Goal: Information Seeking & Learning: Understand process/instructions

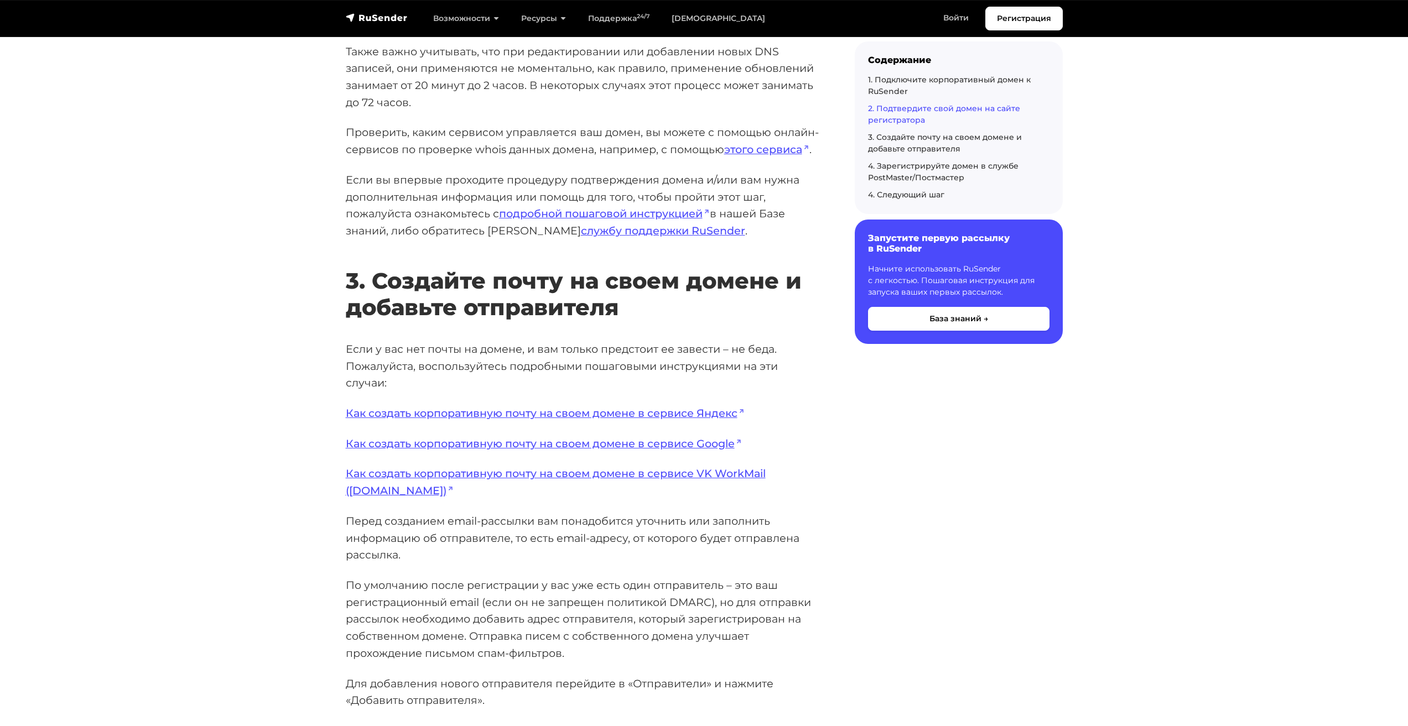
scroll to position [1936, 0]
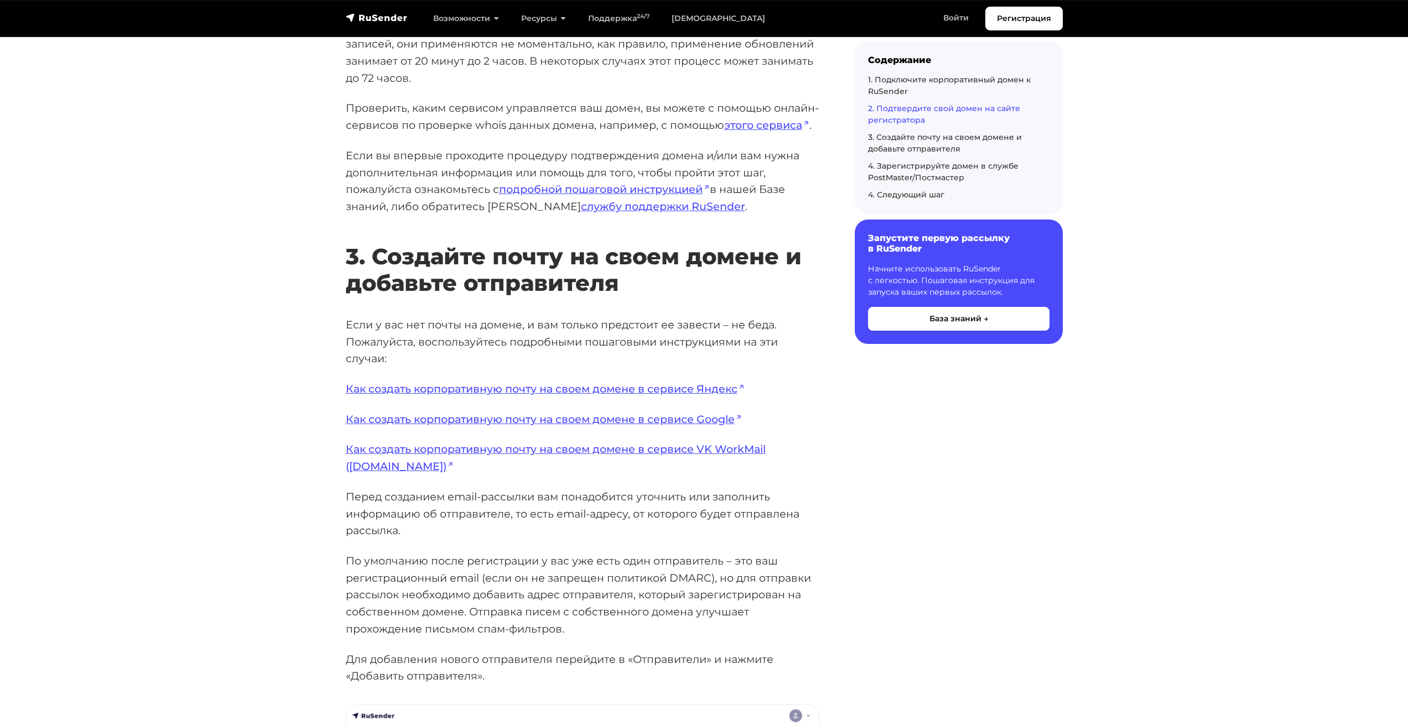
drag, startPoint x: 438, startPoint y: 431, endPoint x: 1074, endPoint y: 551, distance: 646.8
click at [1088, 554] on section "База знаний Email рассылки Быстрый старт в RuSender Первым шагом для начала раб…" at bounding box center [704, 109] width 1408 height 3795
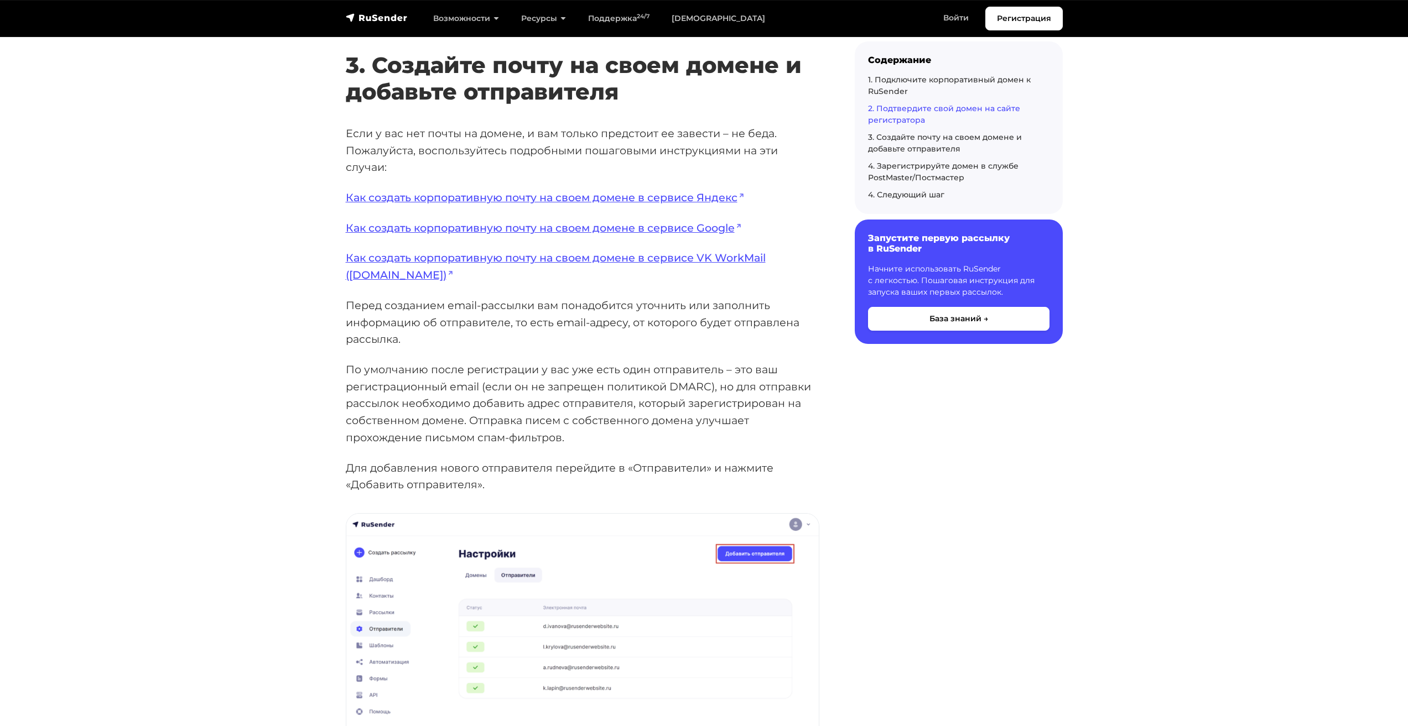
scroll to position [2157, 0]
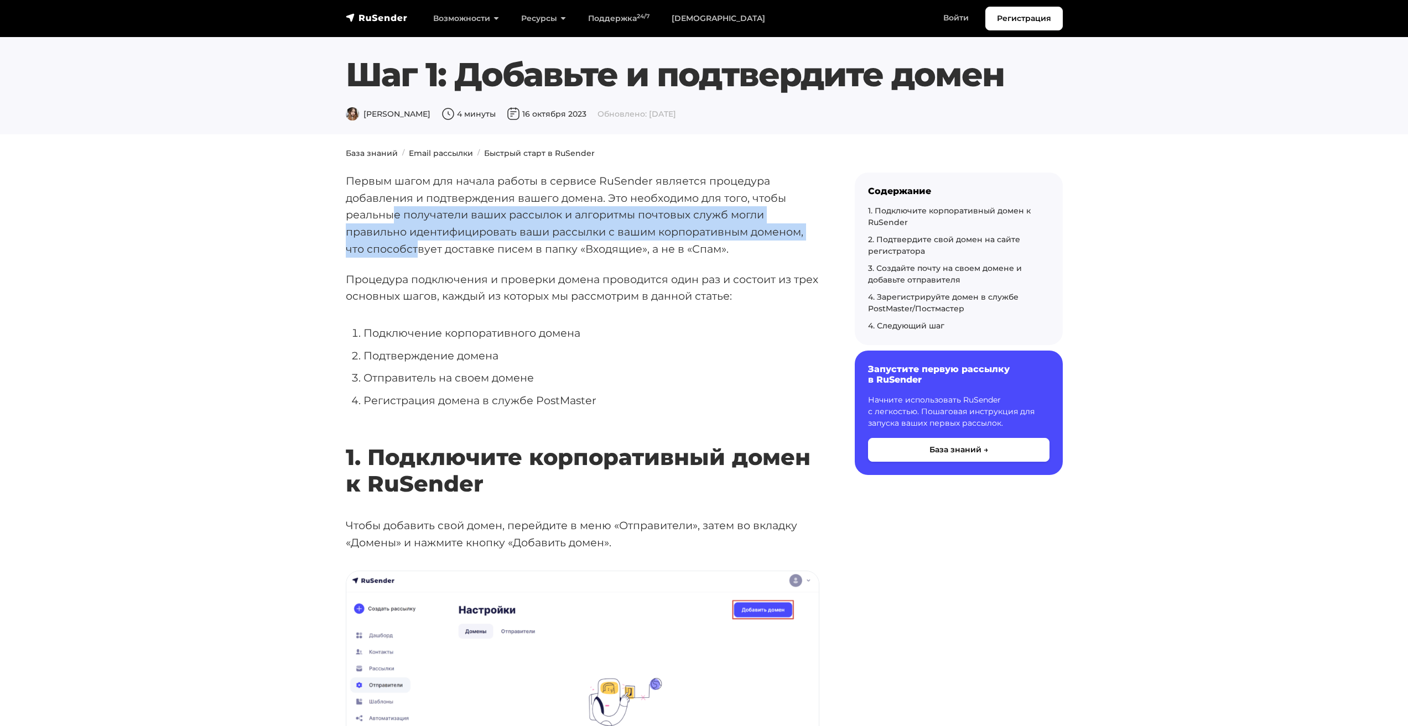
drag, startPoint x: 393, startPoint y: 212, endPoint x: 415, endPoint y: 242, distance: 36.7
click at [415, 242] on p "Первым шагом для начала работы в сервисе RuSender является процедура добавления…" at bounding box center [583, 215] width 474 height 85
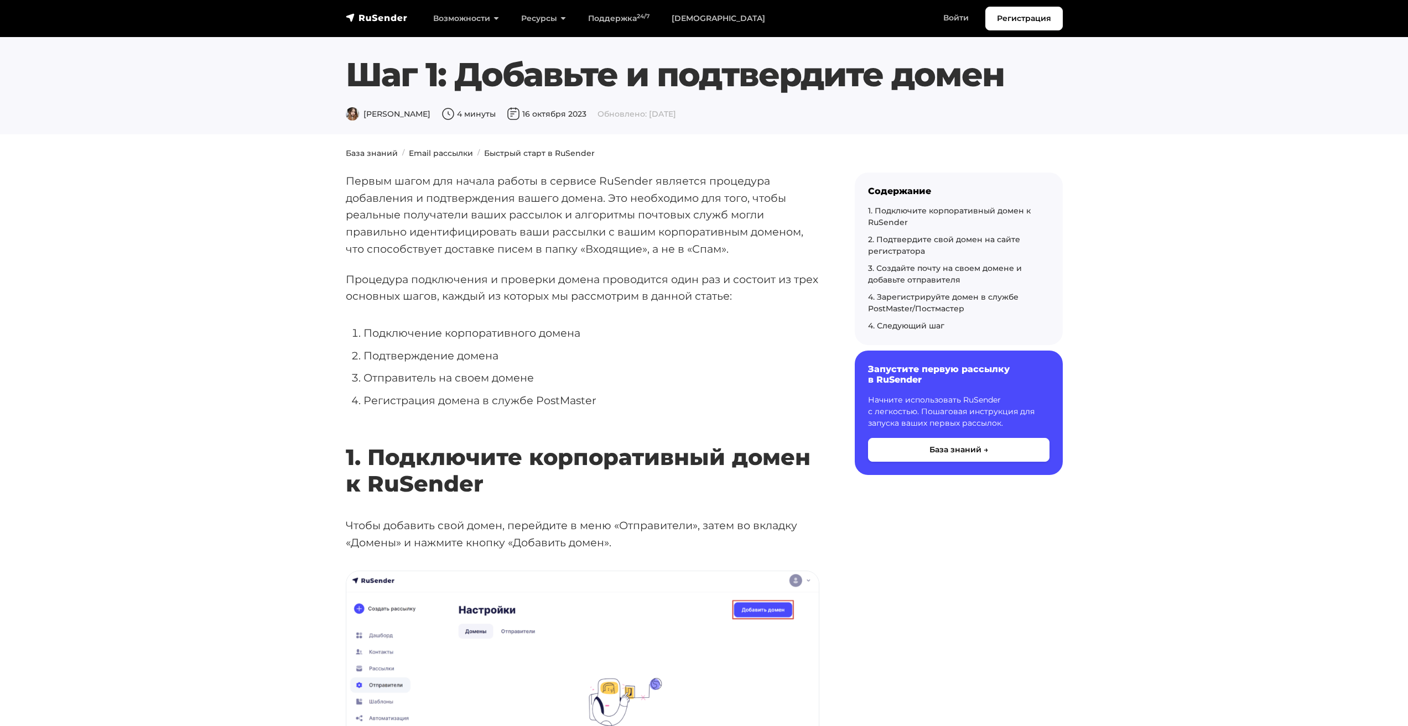
click at [389, 278] on p "Процедура подключения и проверки домена проводится один раз и состоит из трех о…" at bounding box center [583, 288] width 474 height 34
drag, startPoint x: 612, startPoint y: 283, endPoint x: 483, endPoint y: 295, distance: 129.5
click at [483, 295] on p "Процедура подключения и проверки домена проводится один раз и состоит из трех о…" at bounding box center [583, 288] width 474 height 34
click at [454, 331] on li "Подключение корпоративного домена" at bounding box center [591, 333] width 456 height 17
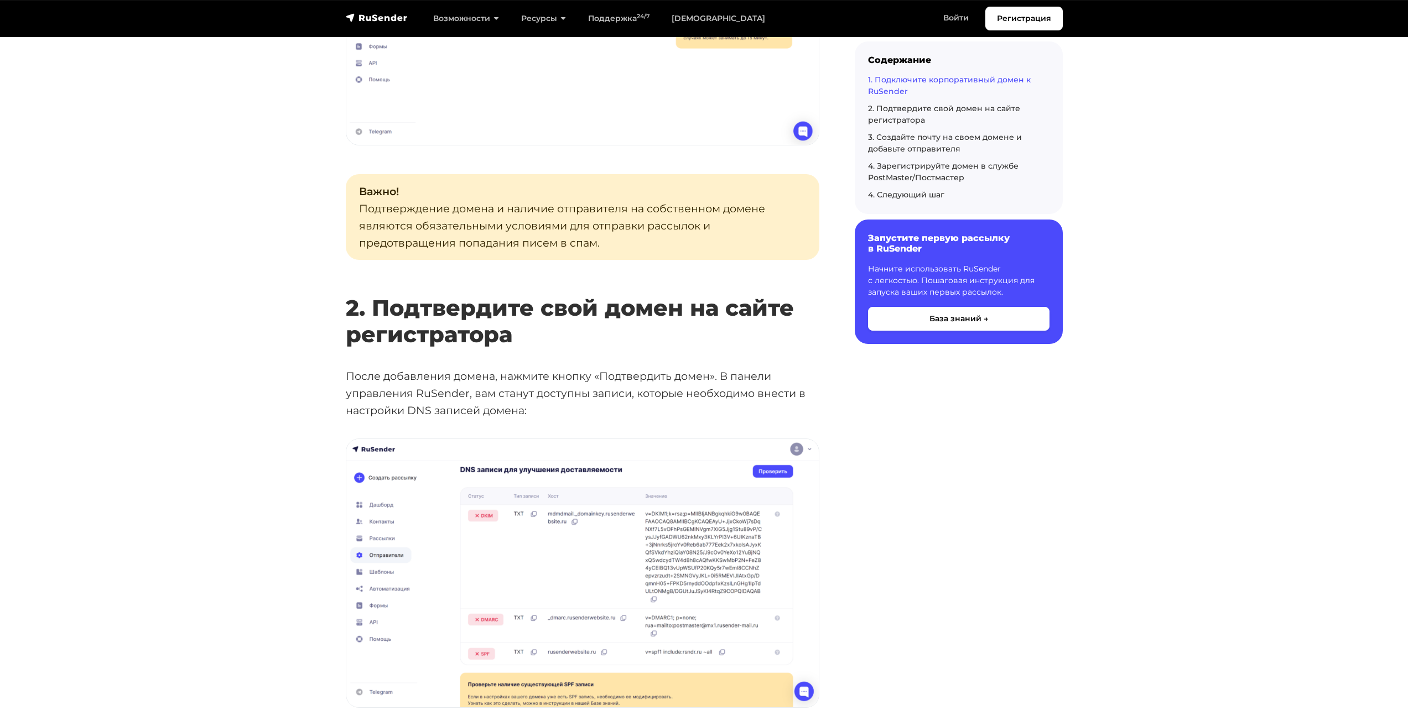
scroll to position [1162, 0]
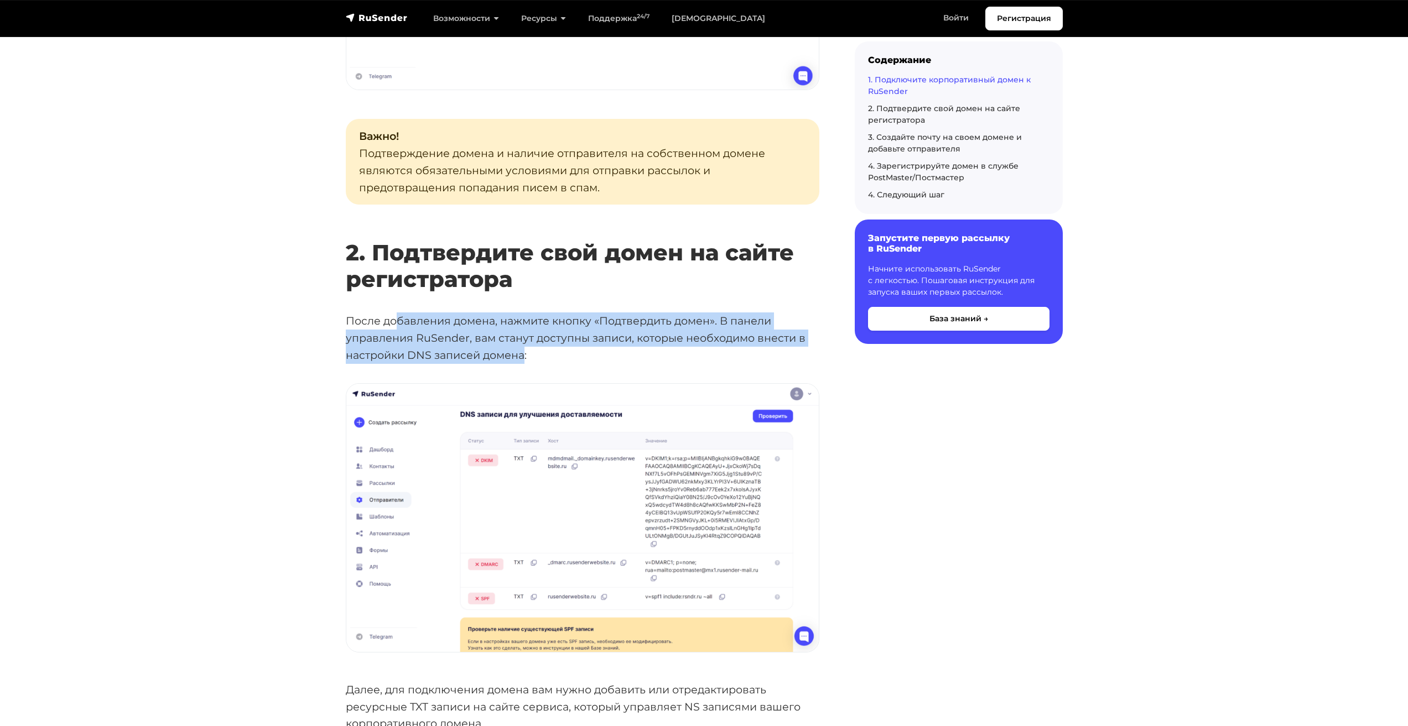
drag, startPoint x: 395, startPoint y: 318, endPoint x: 524, endPoint y: 354, distance: 134.5
click at [524, 354] on p "После добавления домена, нажмите кнопку «Подтвердить домен». В панели управлени…" at bounding box center [583, 338] width 474 height 51
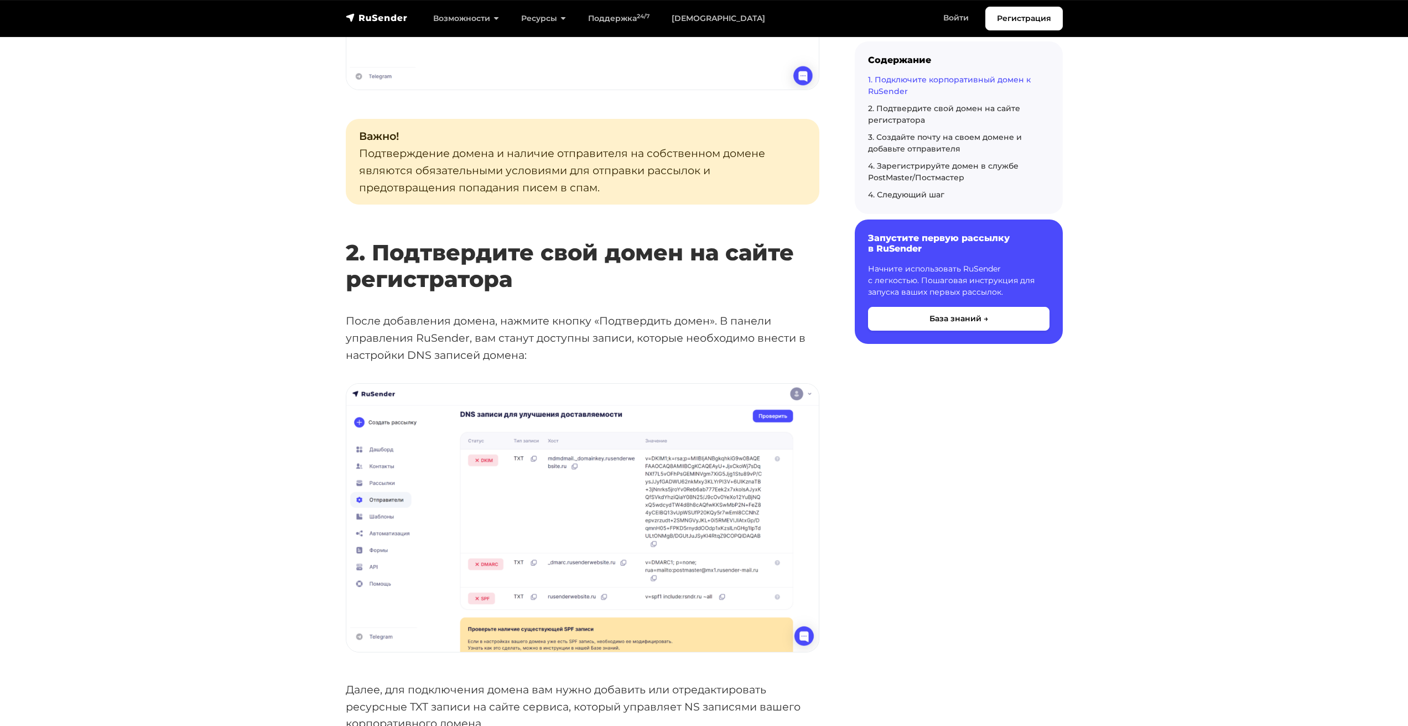
click at [549, 352] on p "После добавления домена, нажмите кнопку «Подтвердить домен». В панели управлени…" at bounding box center [583, 338] width 474 height 51
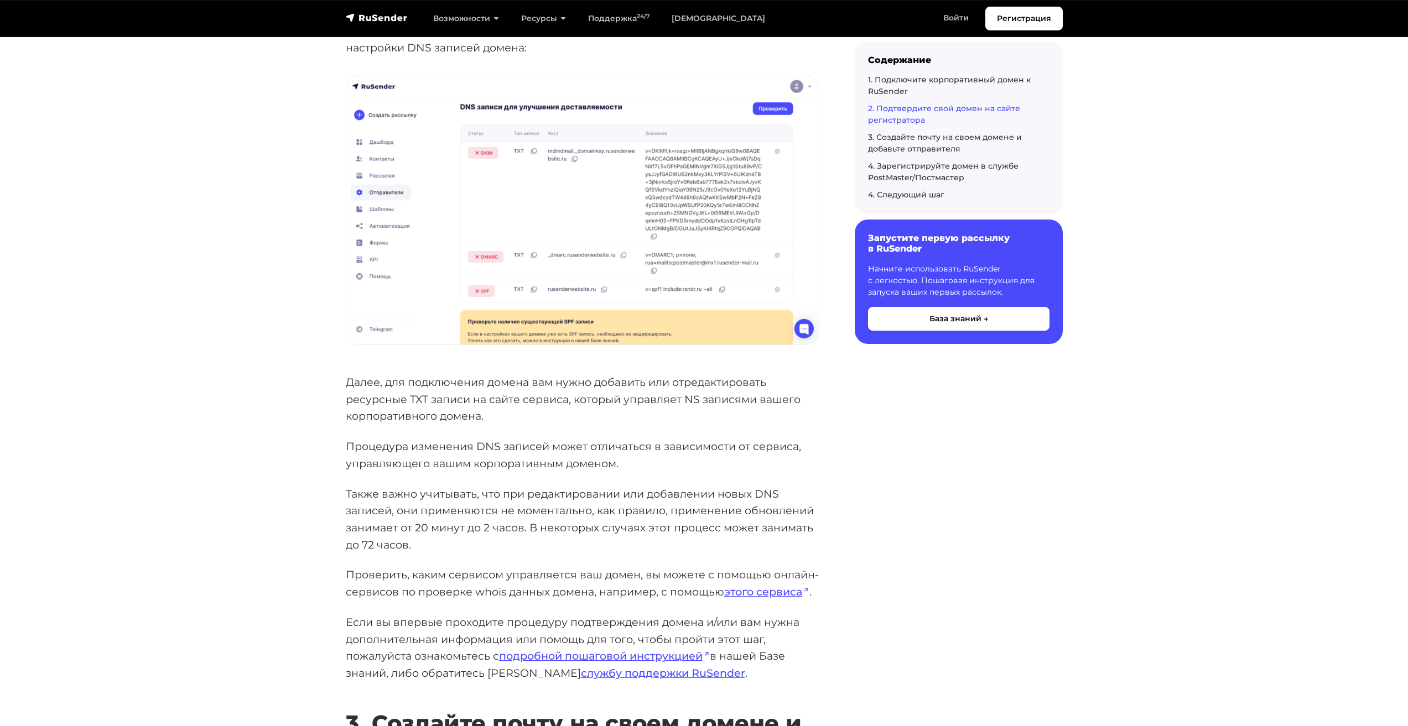
scroll to position [1494, 0]
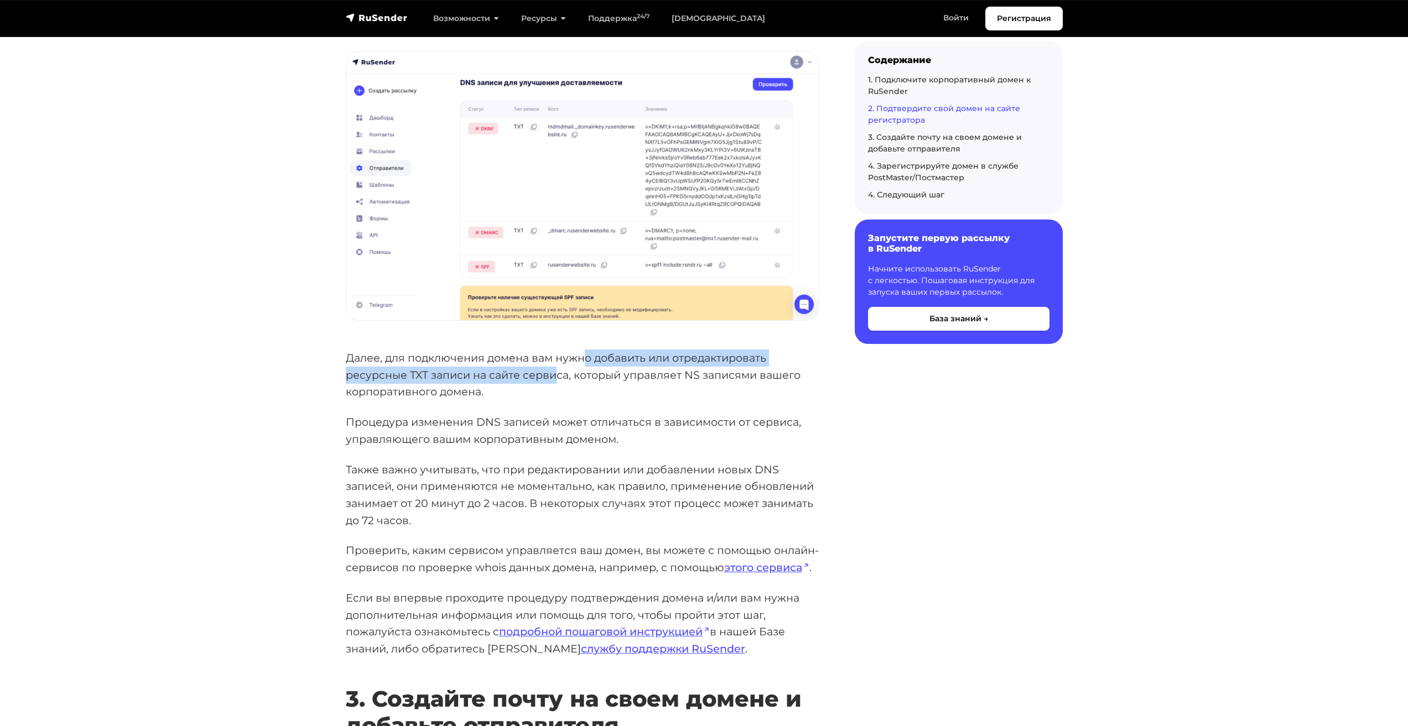
drag, startPoint x: 586, startPoint y: 361, endPoint x: 558, endPoint y: 376, distance: 32.2
click at [556, 376] on p "Далее, для подключения домена вам нужно добавить или отредактировать ресурсные …" at bounding box center [583, 375] width 474 height 51
click at [589, 378] on p "Далее, для подключения домена вам нужно добавить или отредактировать ресурсные …" at bounding box center [583, 375] width 474 height 51
click at [547, 377] on p "Далее, для подключения домена вам нужно добавить или отредактировать ресурсные …" at bounding box center [583, 375] width 474 height 51
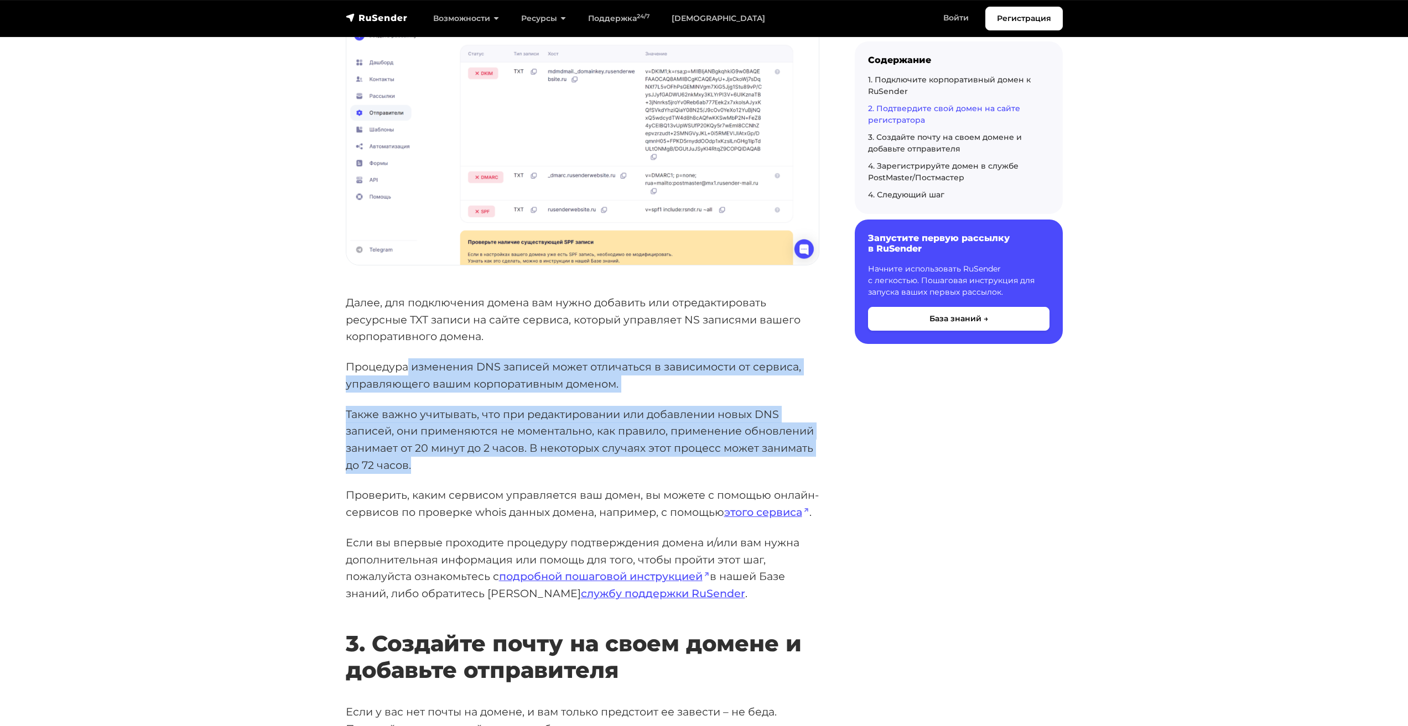
drag, startPoint x: 409, startPoint y: 370, endPoint x: 476, endPoint y: 454, distance: 107.5
click at [542, 457] on div "Первым шагом для начала работы в сервисе RuSender является процедура добавления…" at bounding box center [583, 475] width 474 height 3703
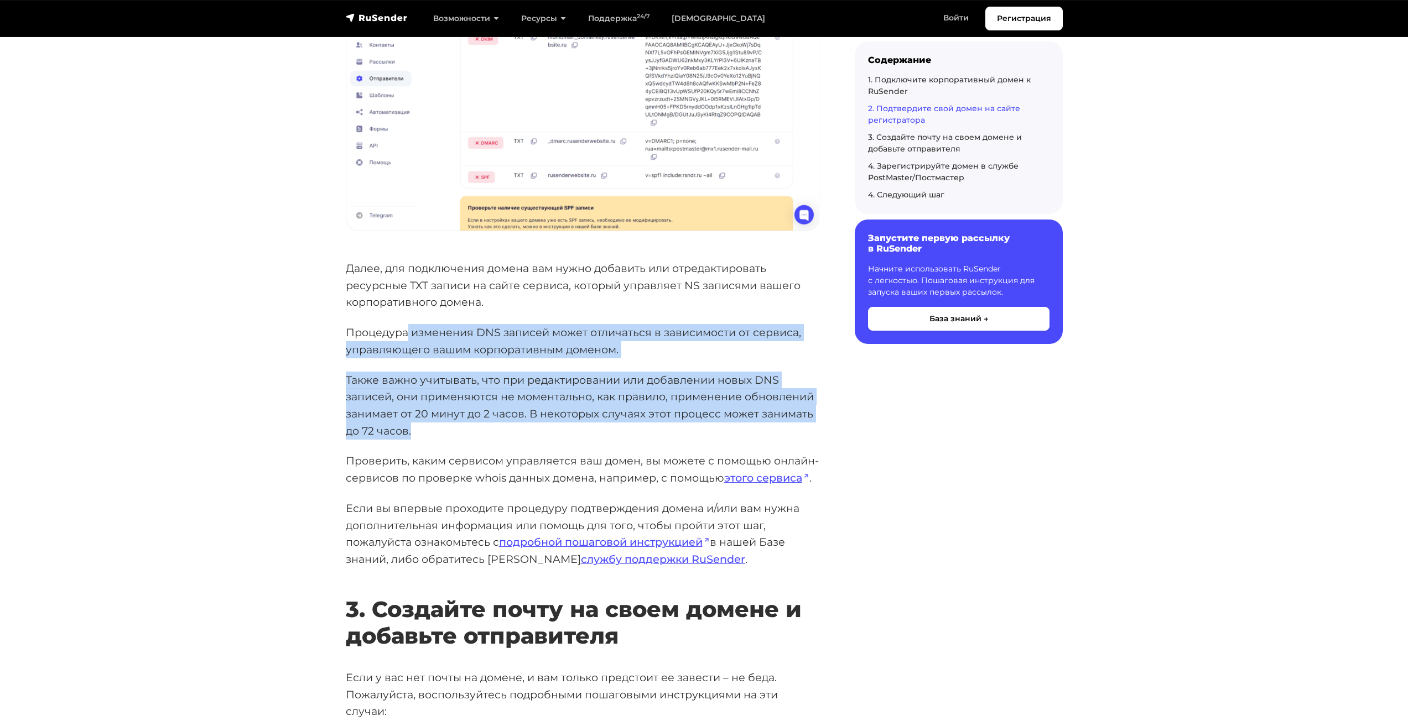
scroll to position [1659, 0]
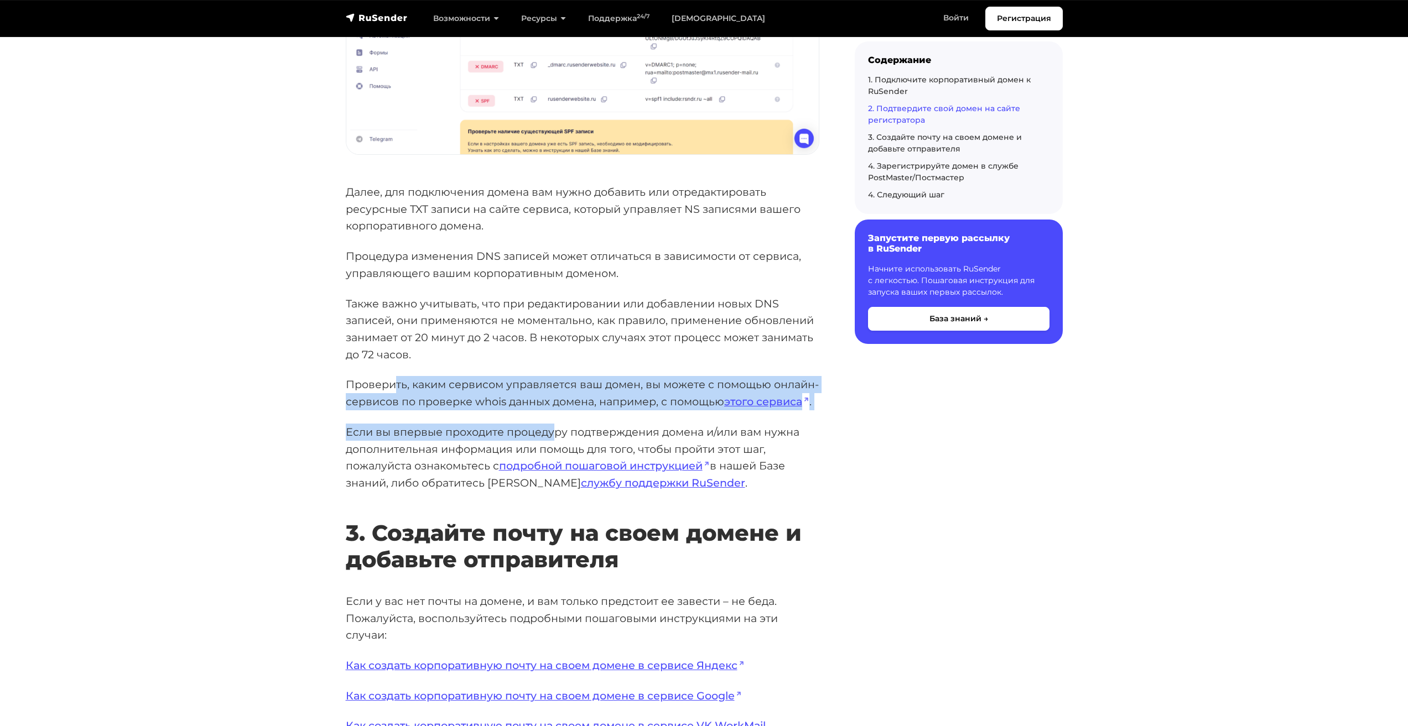
drag, startPoint x: 396, startPoint y: 389, endPoint x: 538, endPoint y: 433, distance: 148.7
click at [548, 432] on div "Первым шагом для начала работы в сервисе RuSender является процедура добавления…" at bounding box center [583, 364] width 474 height 3703
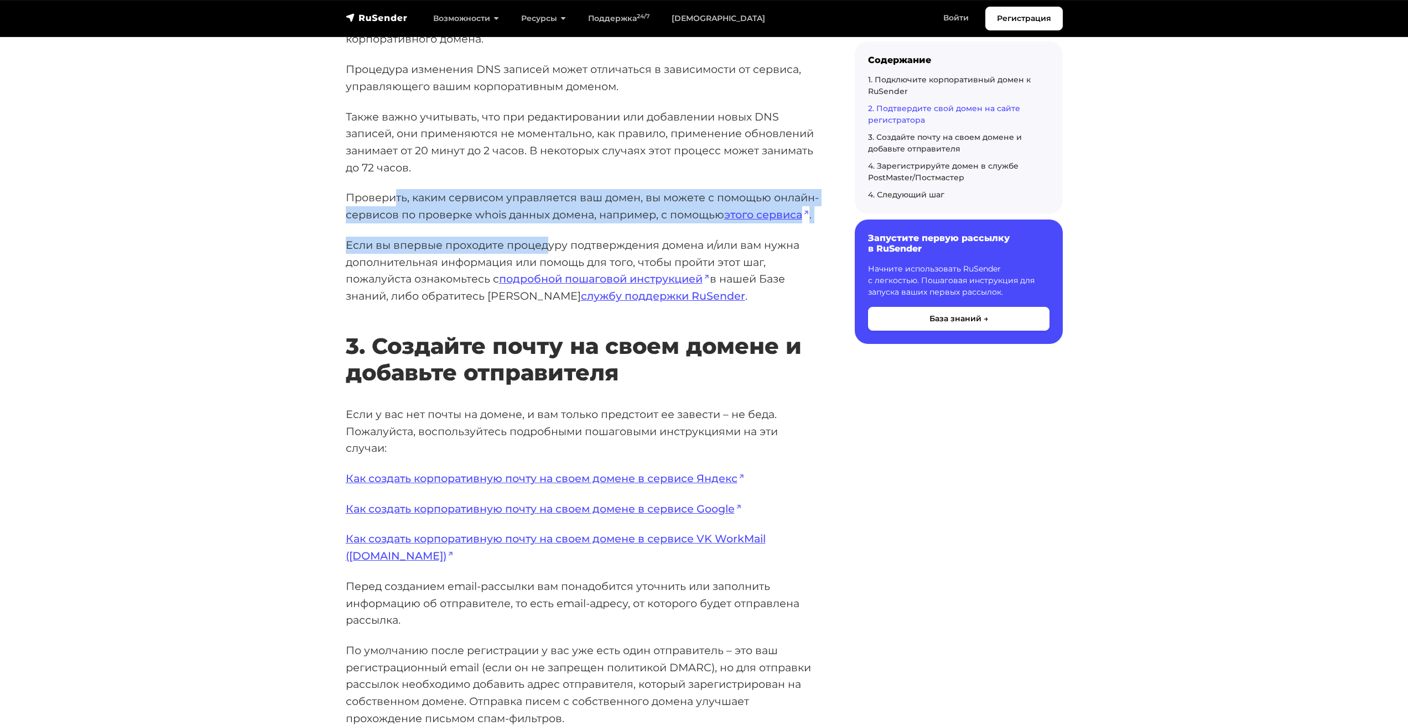
scroll to position [1881, 0]
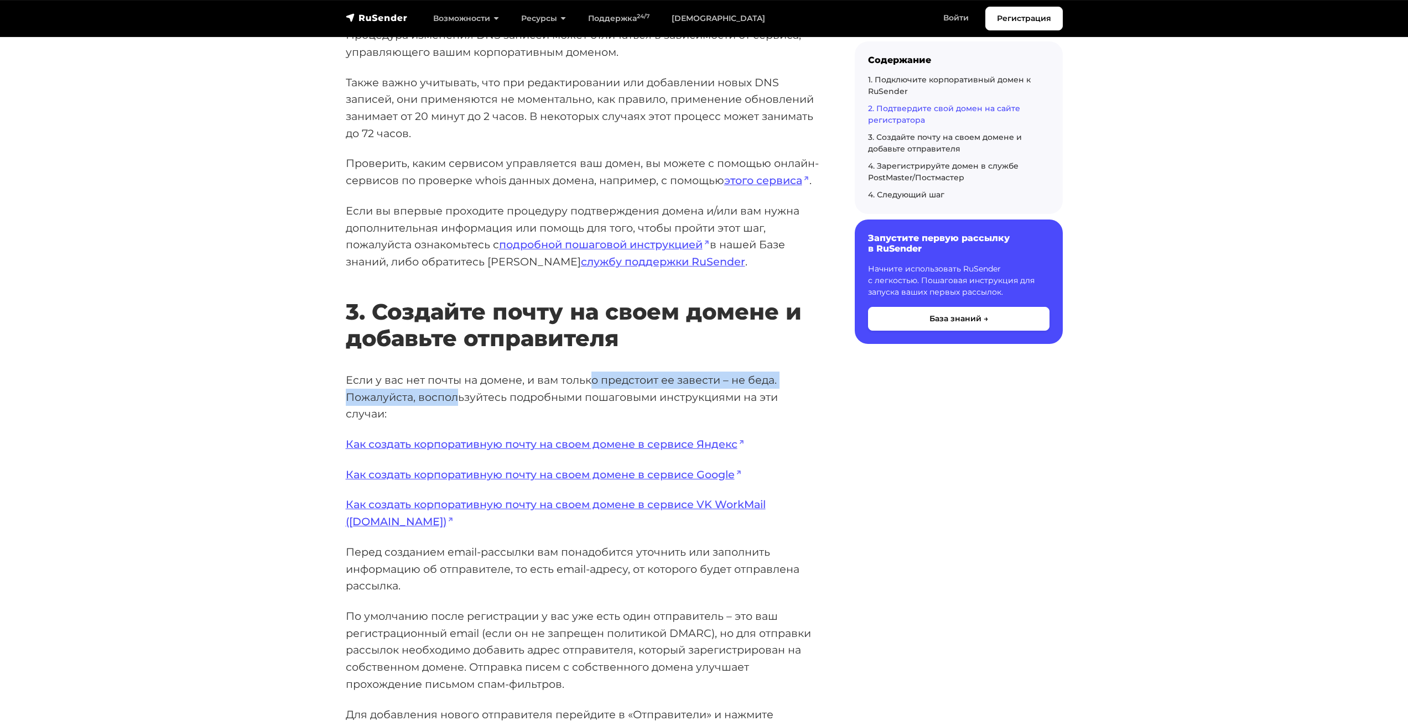
drag, startPoint x: 593, startPoint y: 386, endPoint x: 460, endPoint y: 398, distance: 133.4
click at [460, 398] on p "Если у вас нет почты на домене, и вам только предстоит ее завести – не беда. По…" at bounding box center [583, 397] width 474 height 51
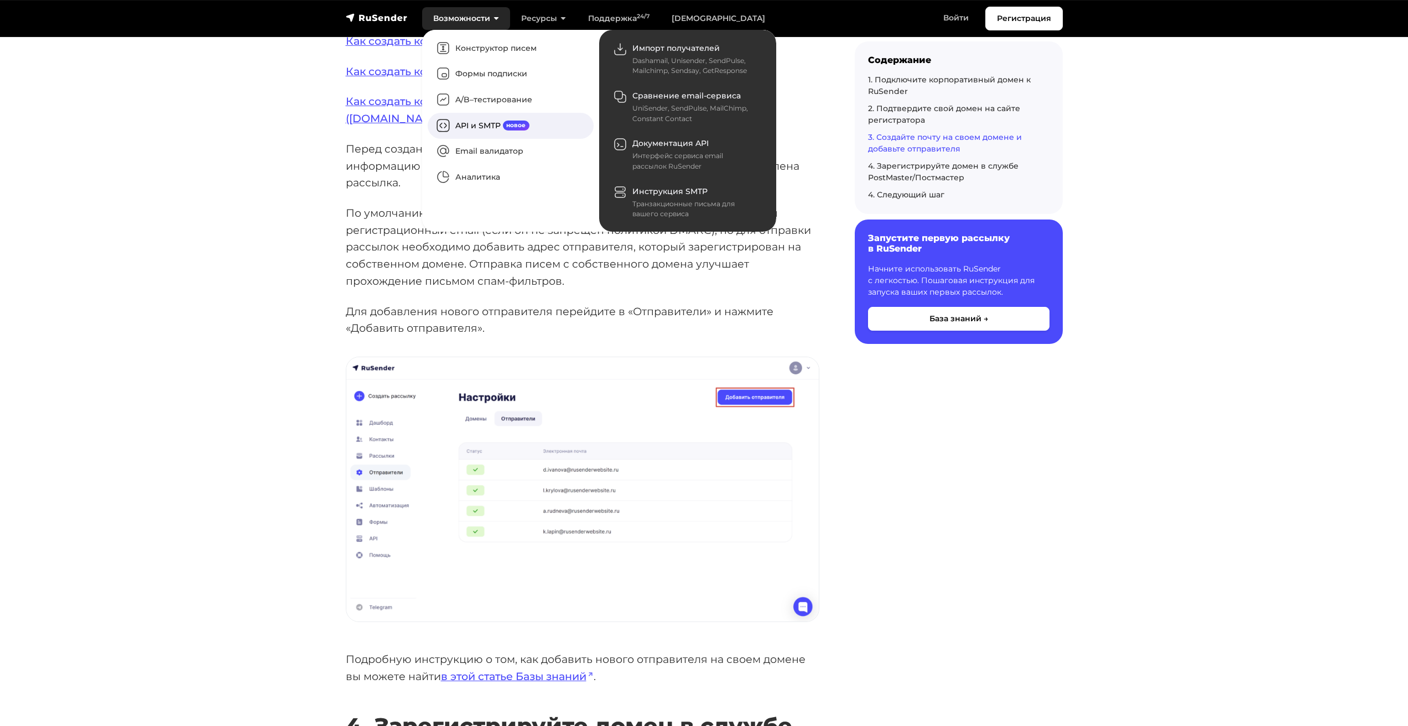
scroll to position [2322, 0]
